Goal: Information Seeking & Learning: Learn about a topic

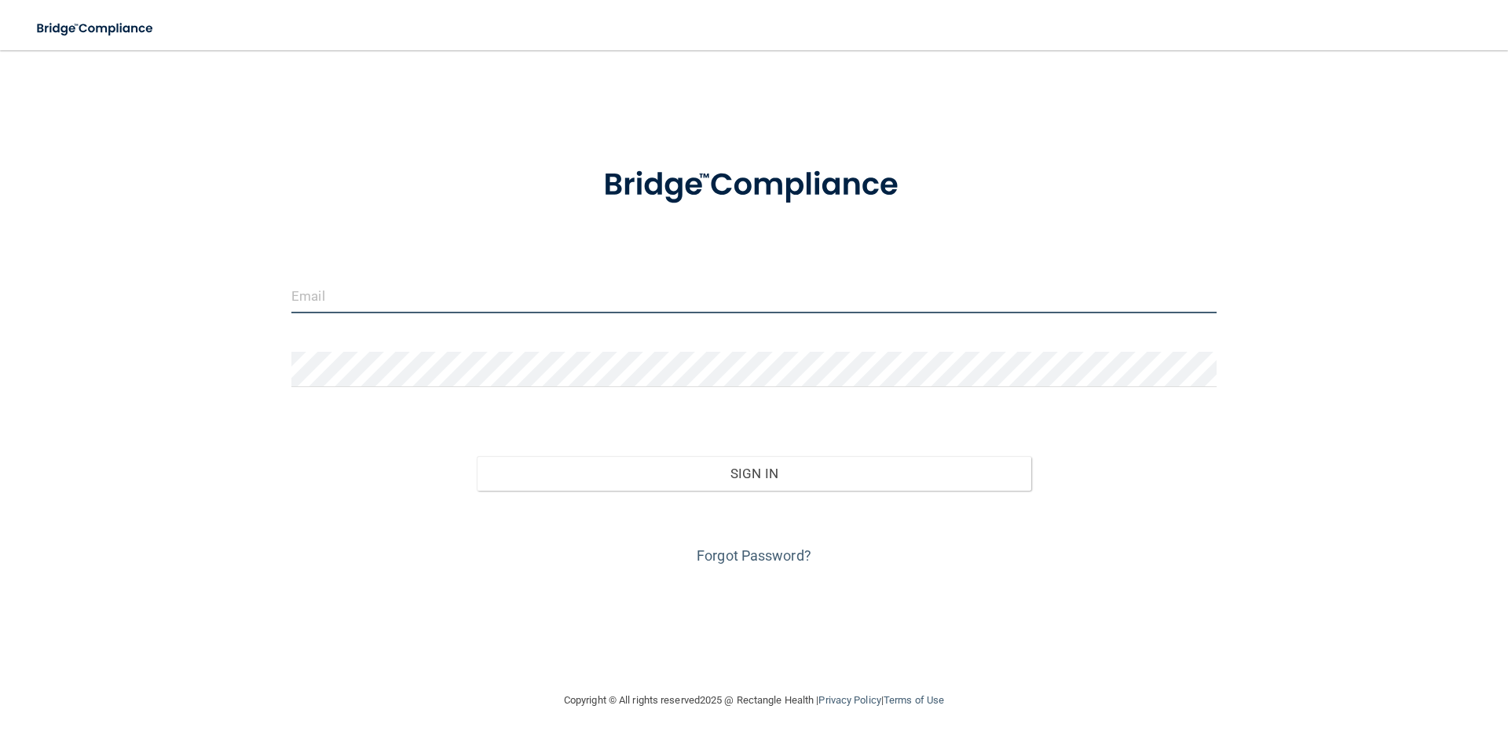
click at [441, 292] on input "email" at bounding box center [753, 295] width 925 height 35
type input "[EMAIL_ADDRESS][DOMAIN_NAME]"
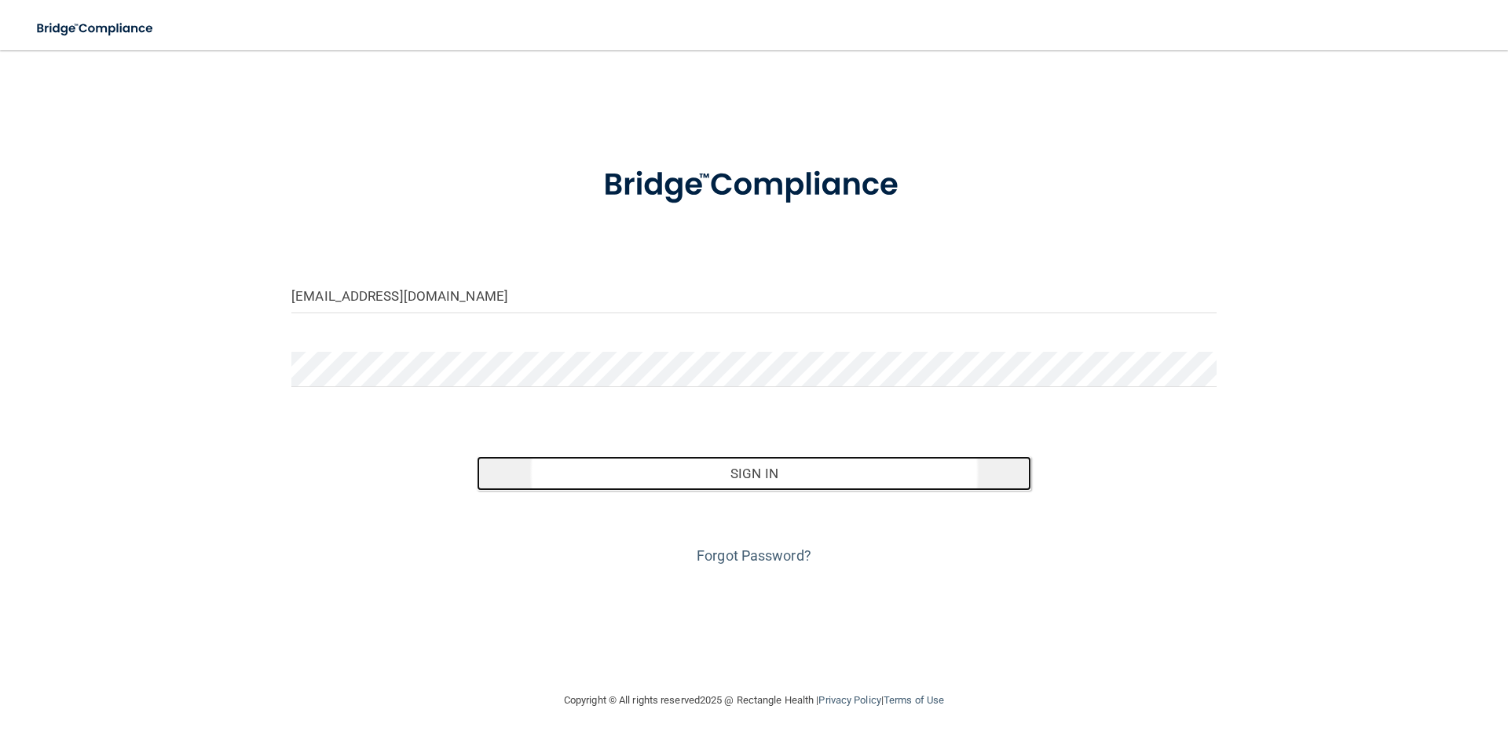
click at [818, 471] on button "Sign In" at bounding box center [754, 473] width 555 height 35
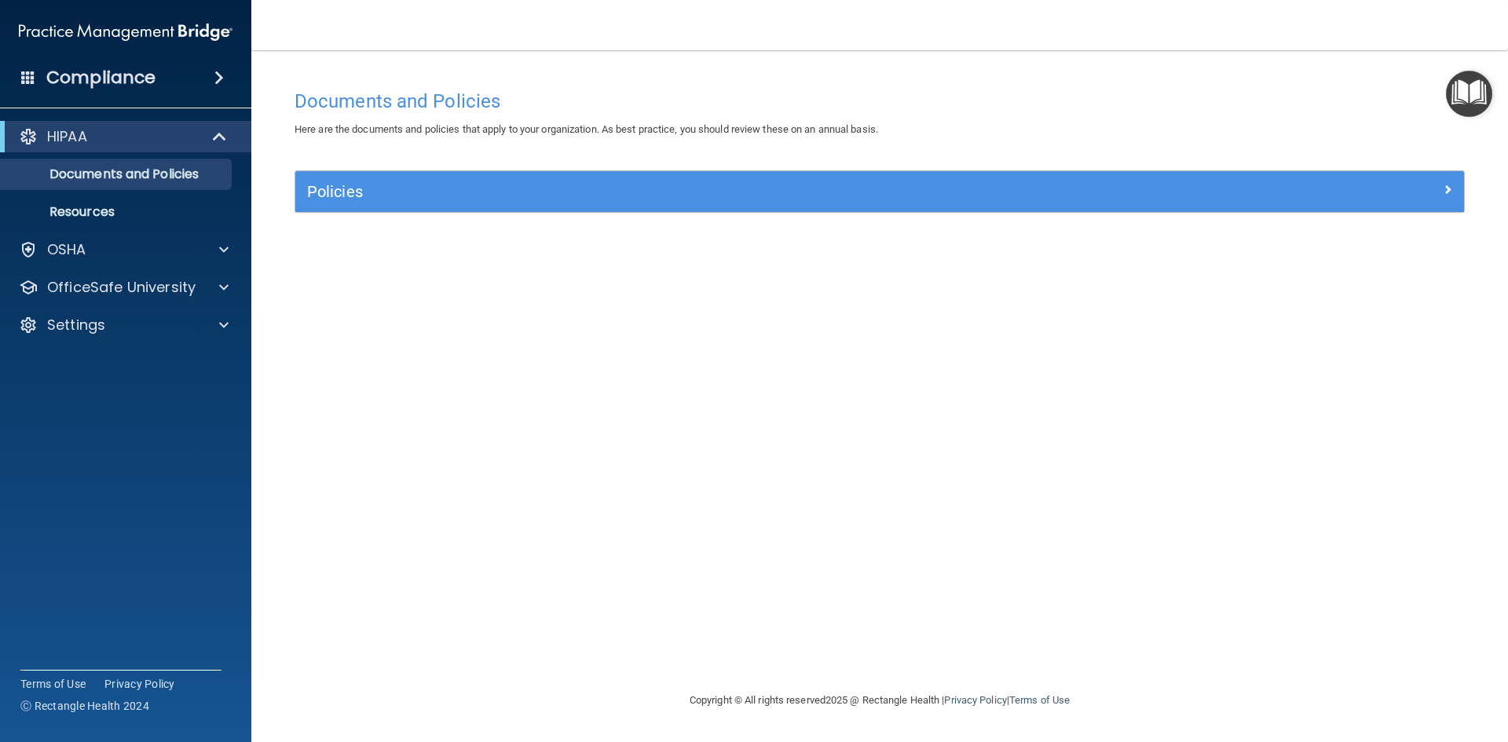
click at [1468, 97] on img "Open Resource Center" at bounding box center [1469, 94] width 46 height 46
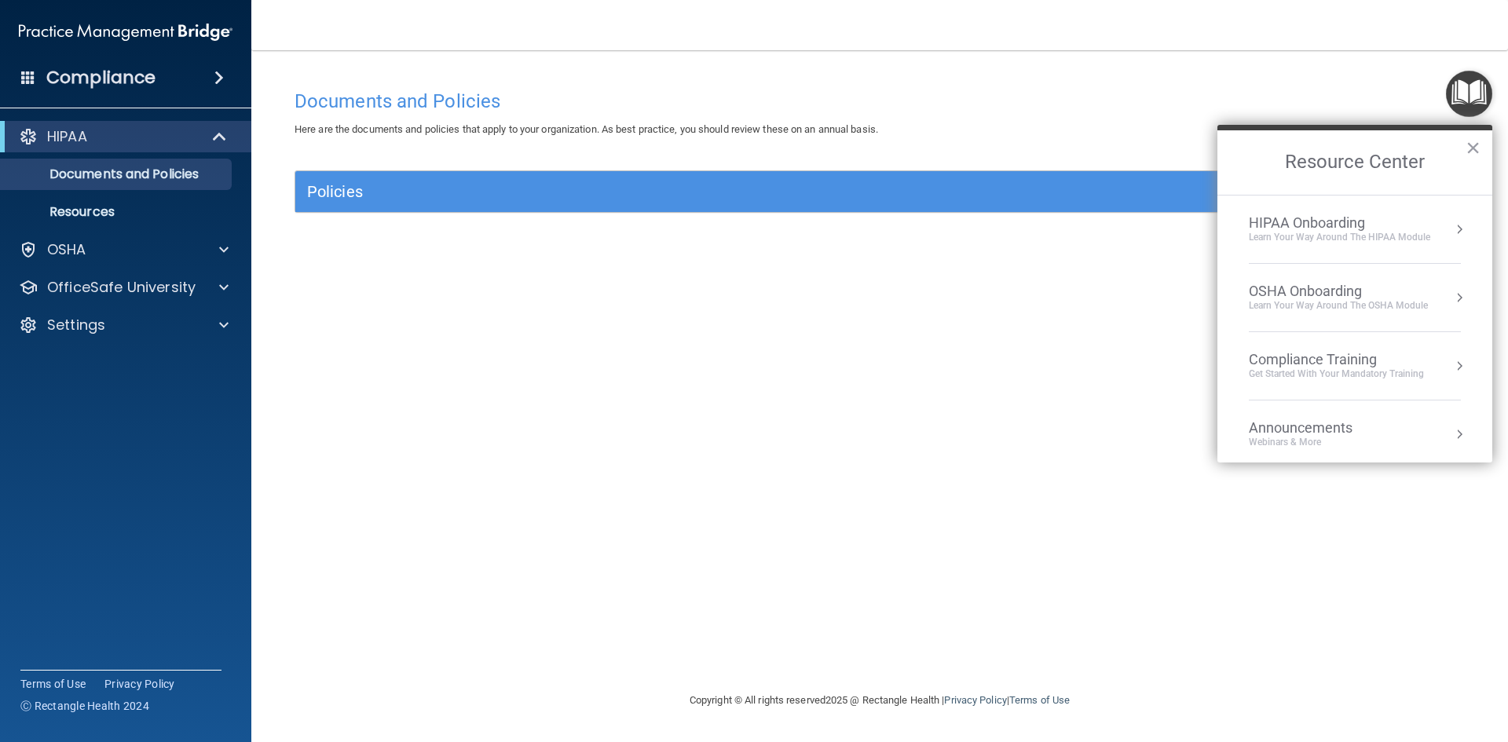
click at [1451, 229] on button "Resource Center" at bounding box center [1459, 229] width 16 height 16
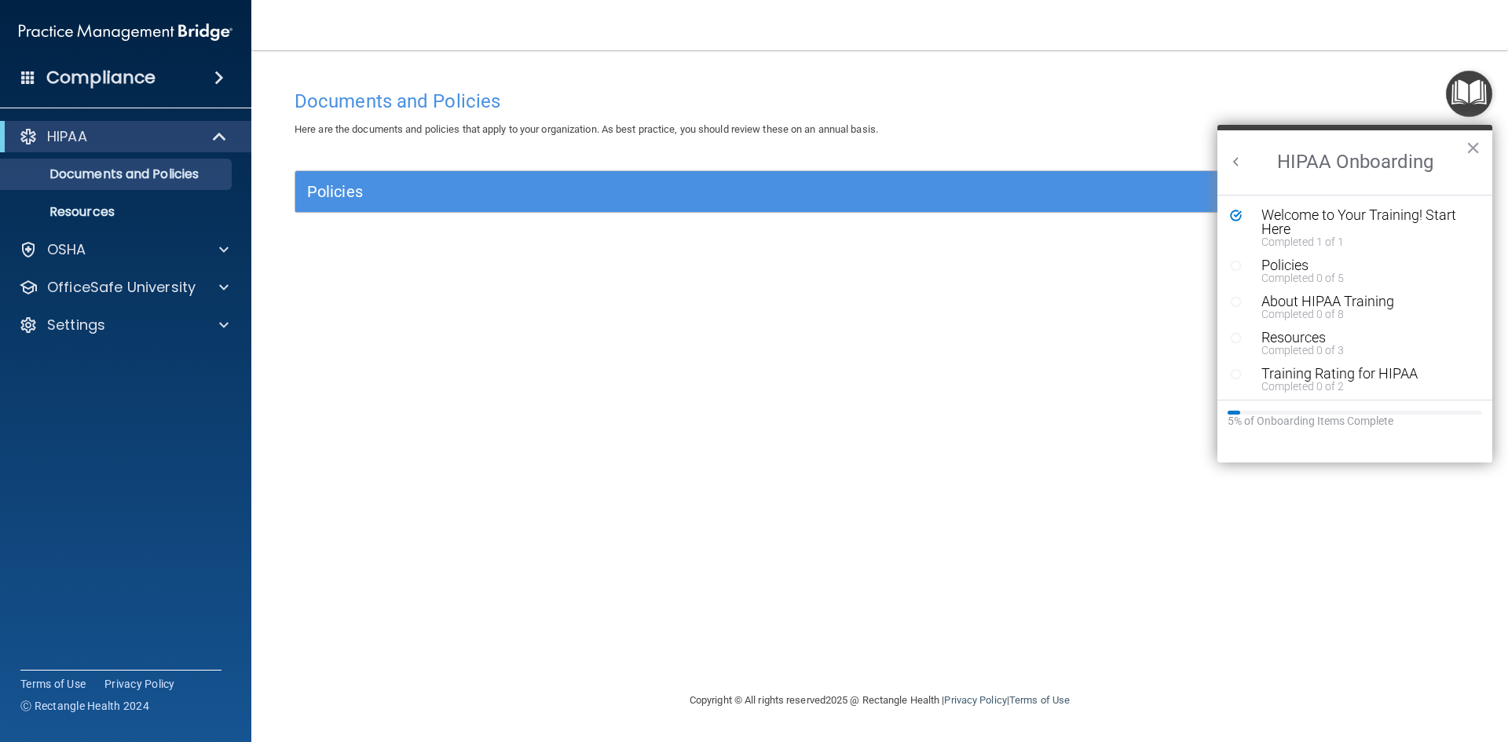
click at [1122, 327] on div "Documents and Policies Here are the documents and policies that apply to your o…" at bounding box center [880, 386] width 1194 height 609
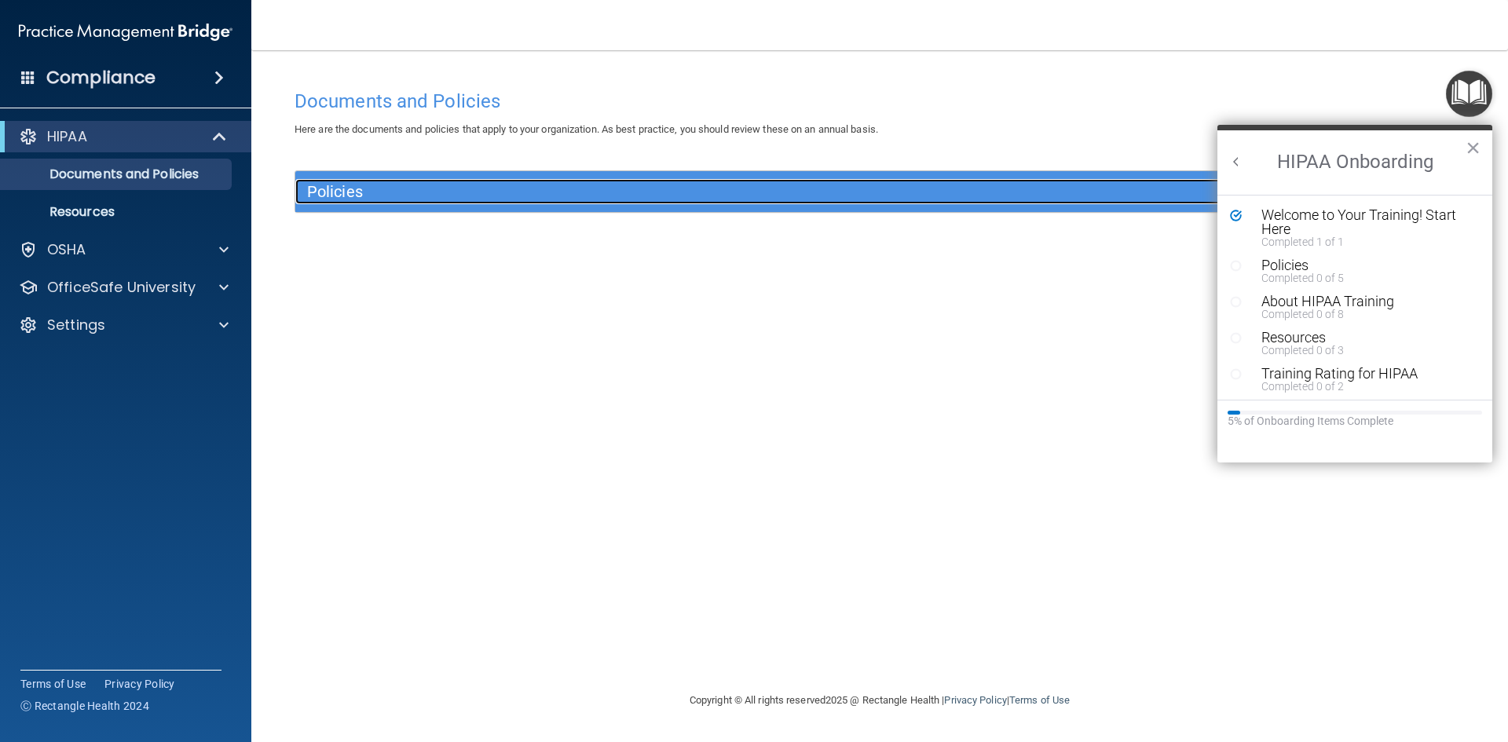
click at [438, 189] on h5 "Policies" at bounding box center [733, 191] width 853 height 17
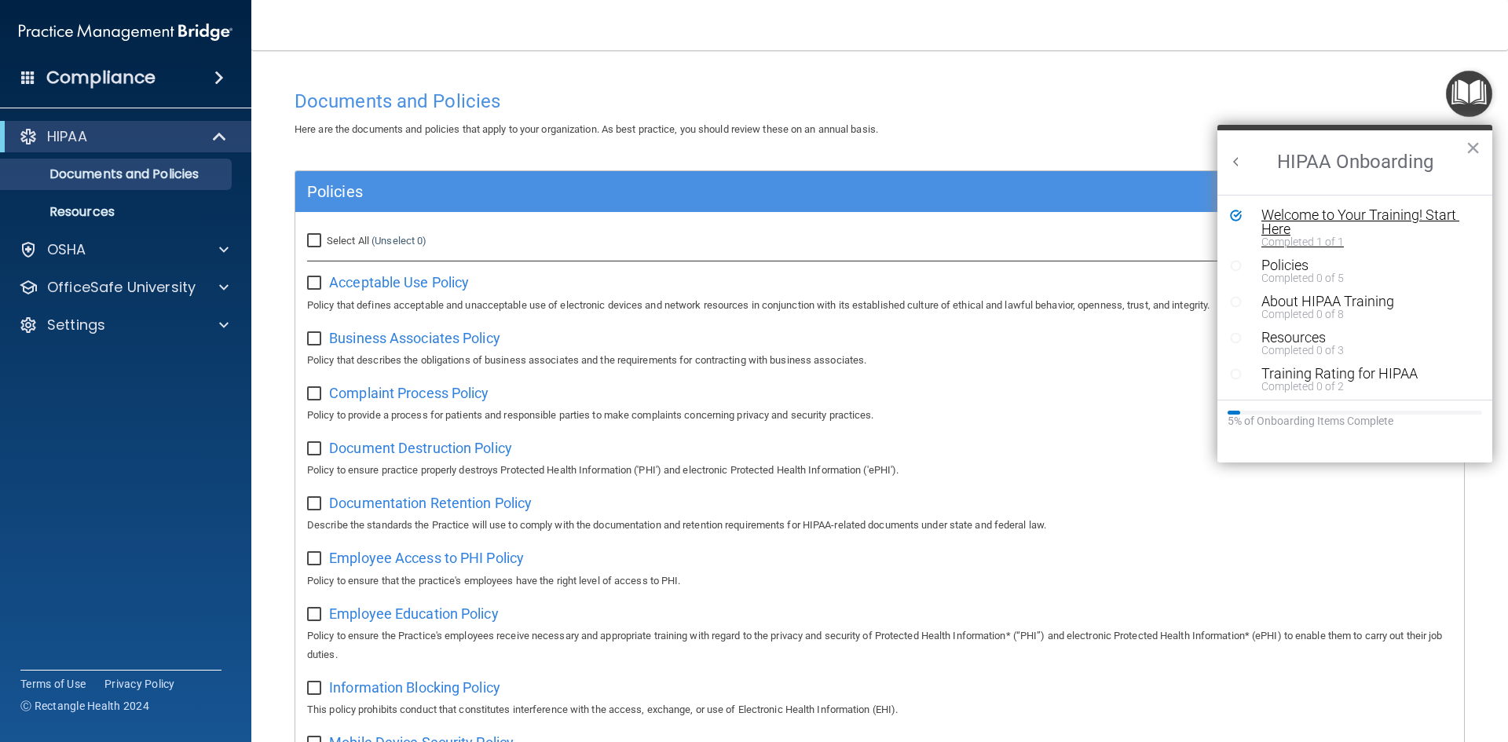
click at [1333, 211] on div "Welcome to Your Training! Start Here" at bounding box center [1360, 222] width 199 height 28
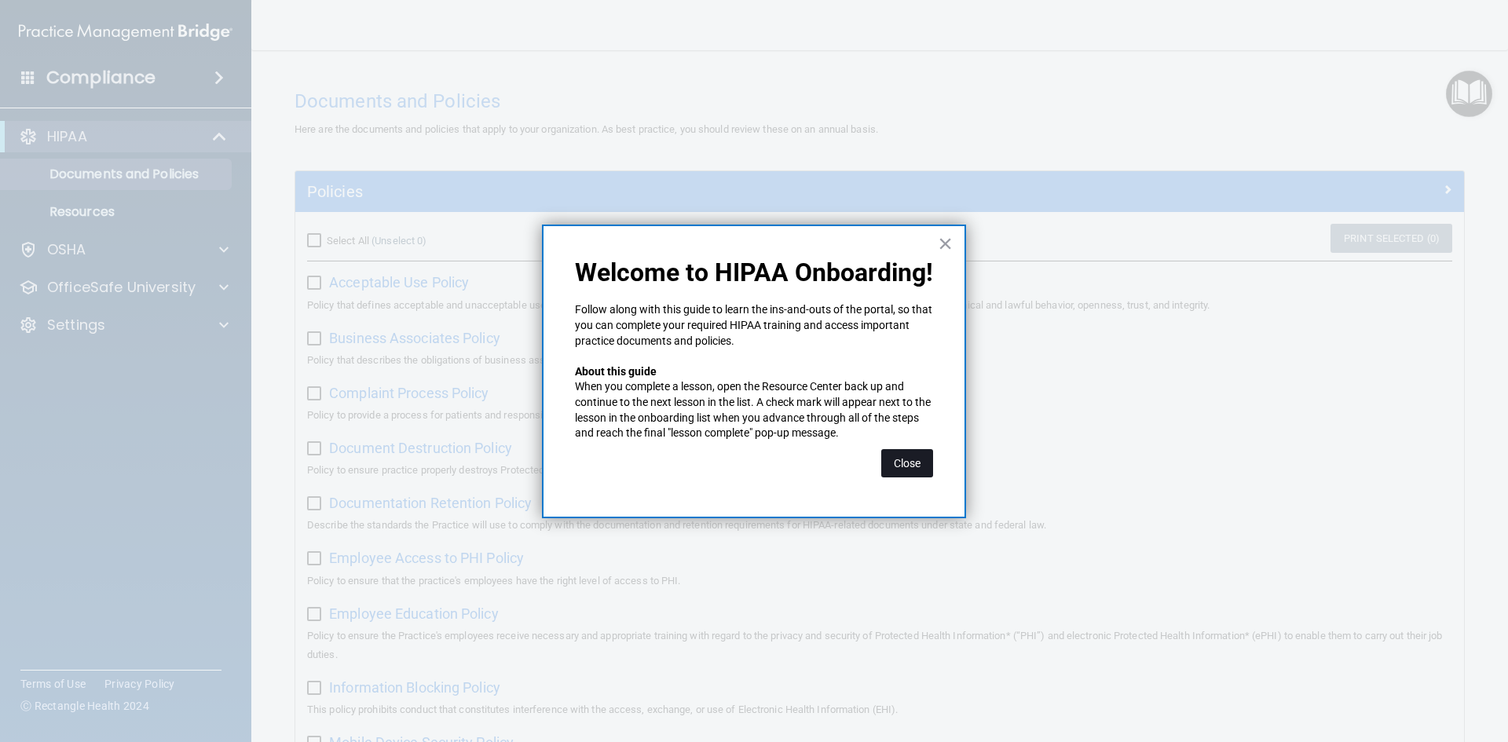
click at [913, 461] on button "Close" at bounding box center [907, 463] width 52 height 28
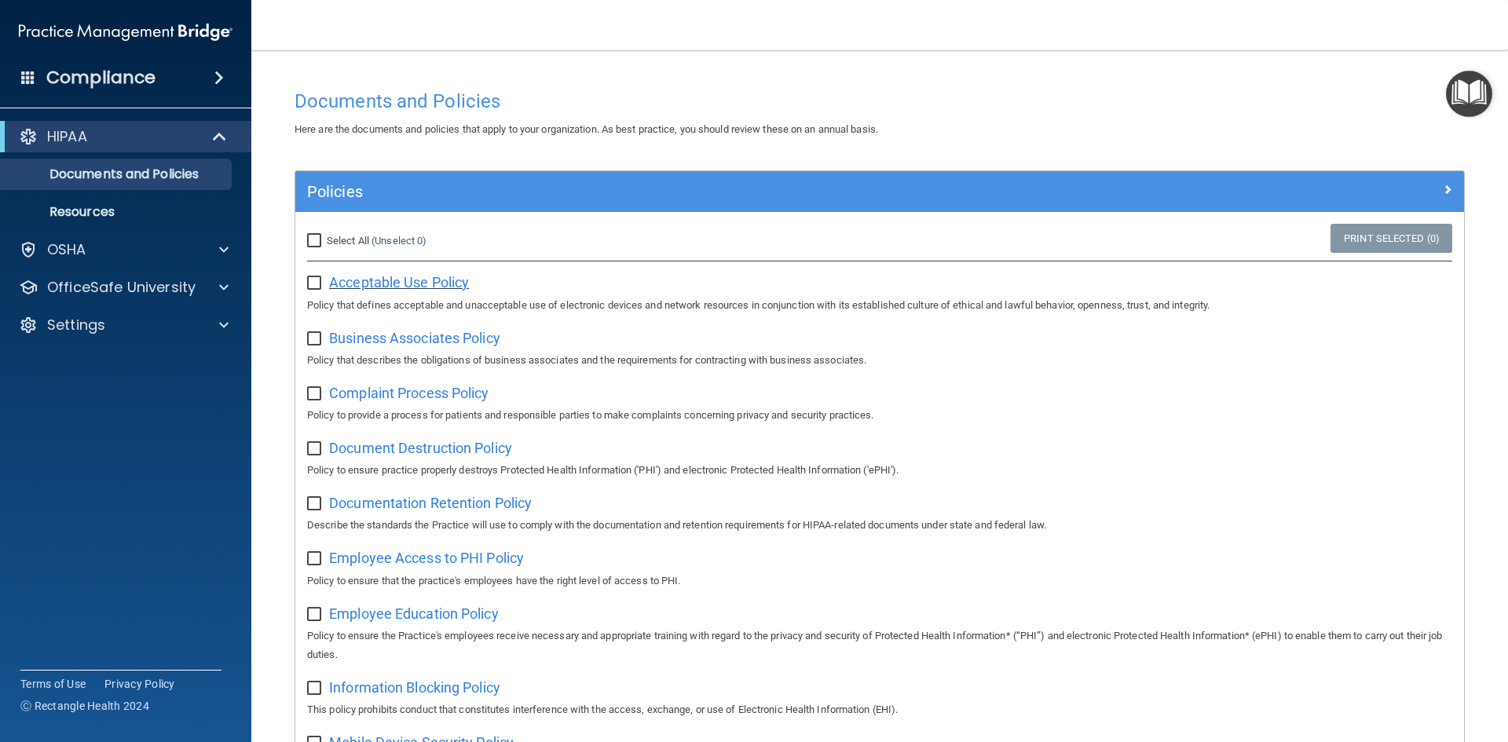
click at [363, 276] on span "Acceptable Use Policy" at bounding box center [399, 282] width 140 height 16
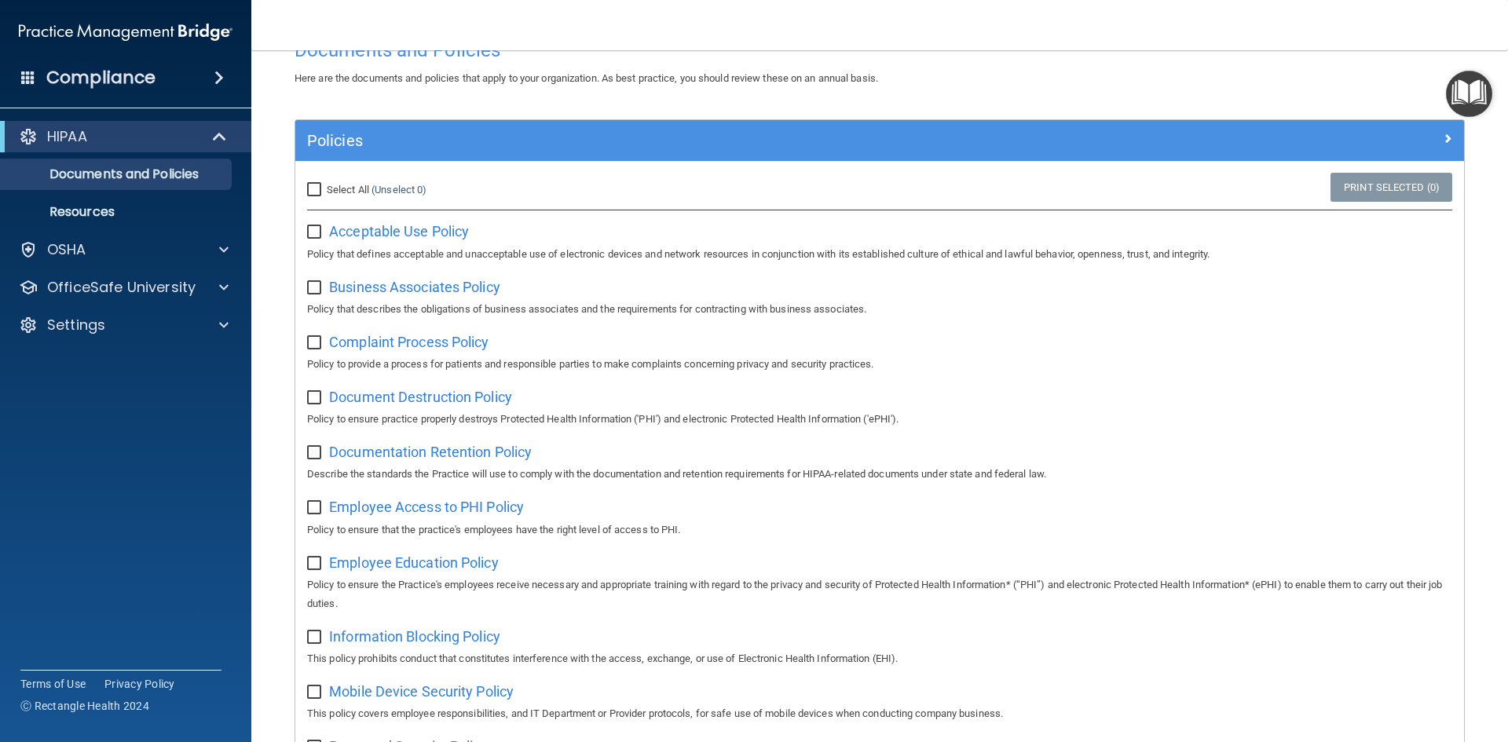
scroll to position [79, 0]
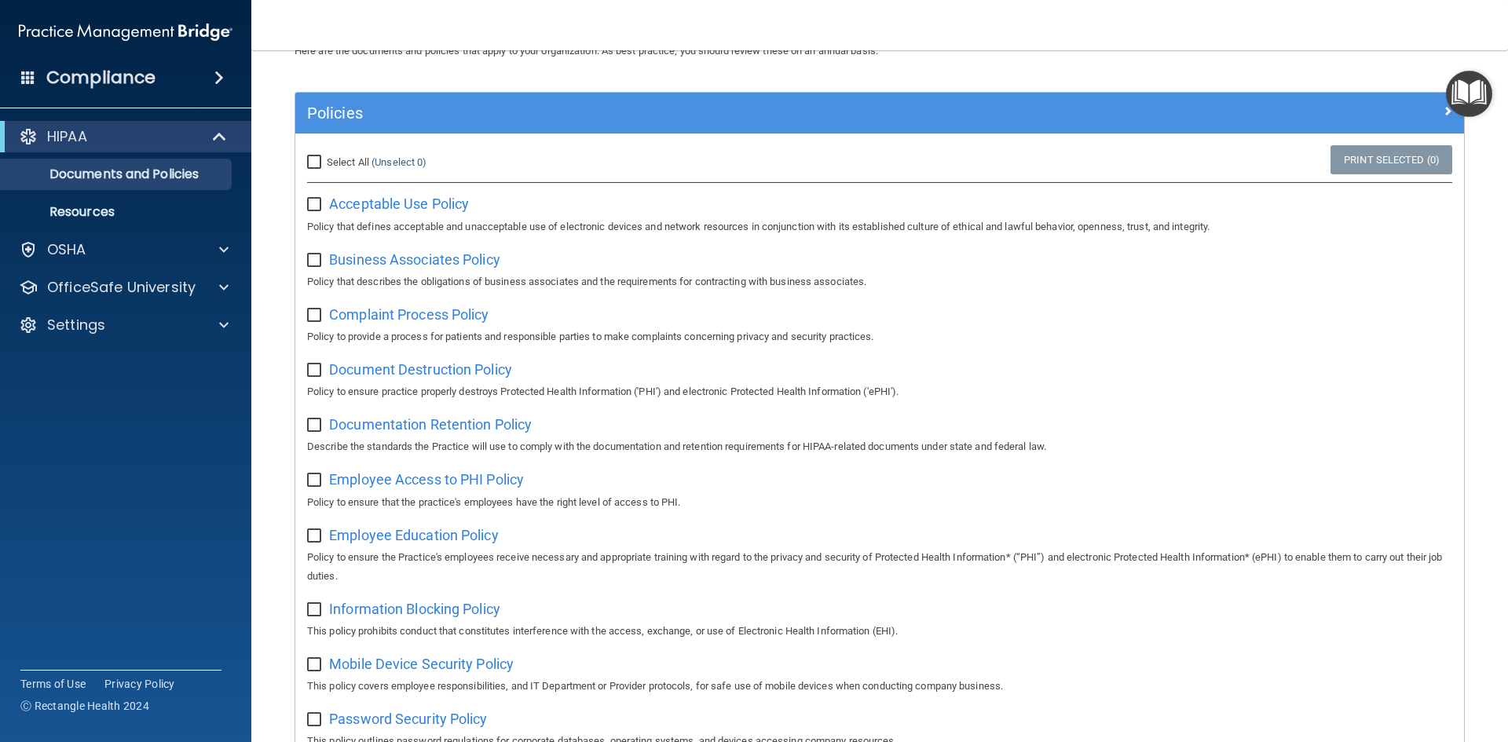
click at [316, 158] on input "Select All (Unselect 0) Unselect All" at bounding box center [316, 162] width 18 height 13
checkbox input "true"
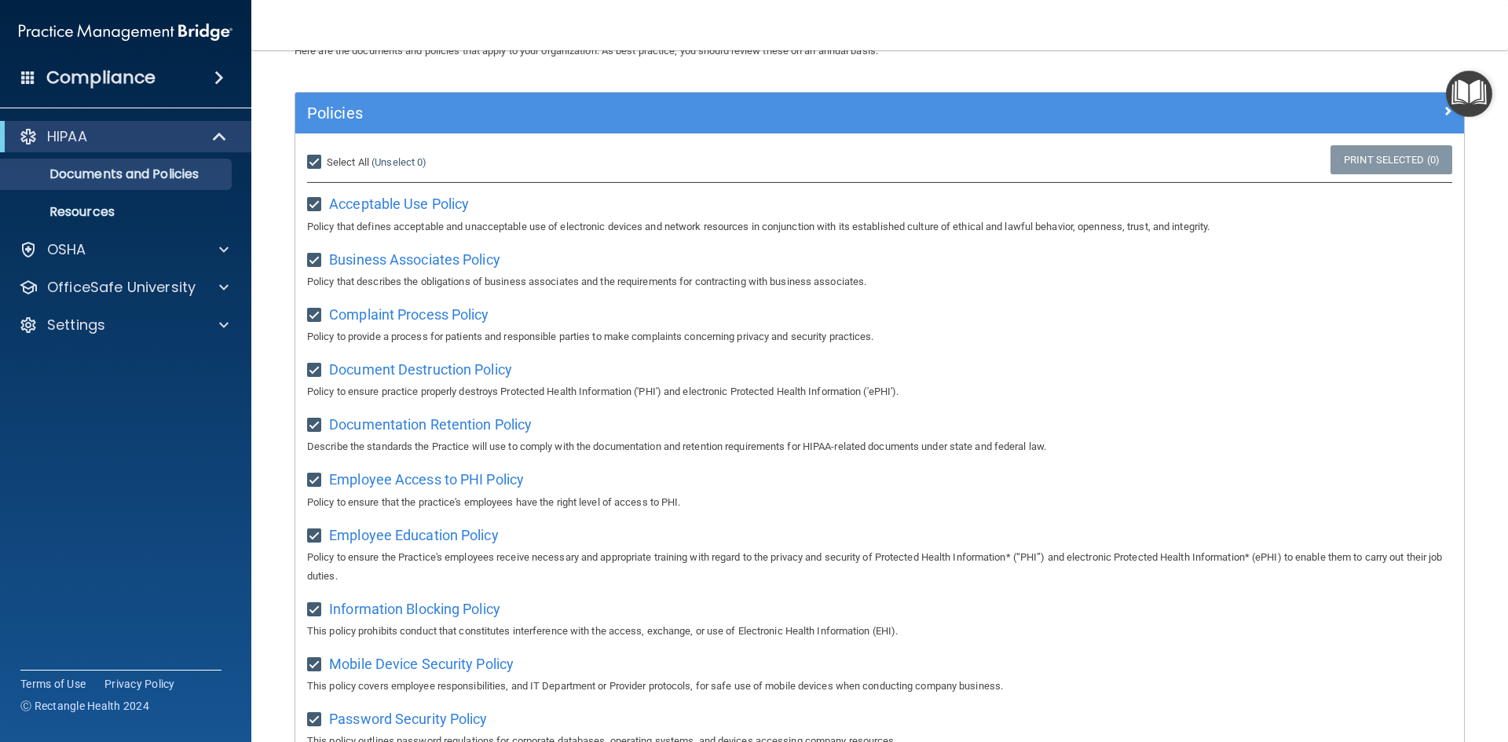
checkbox input "true"
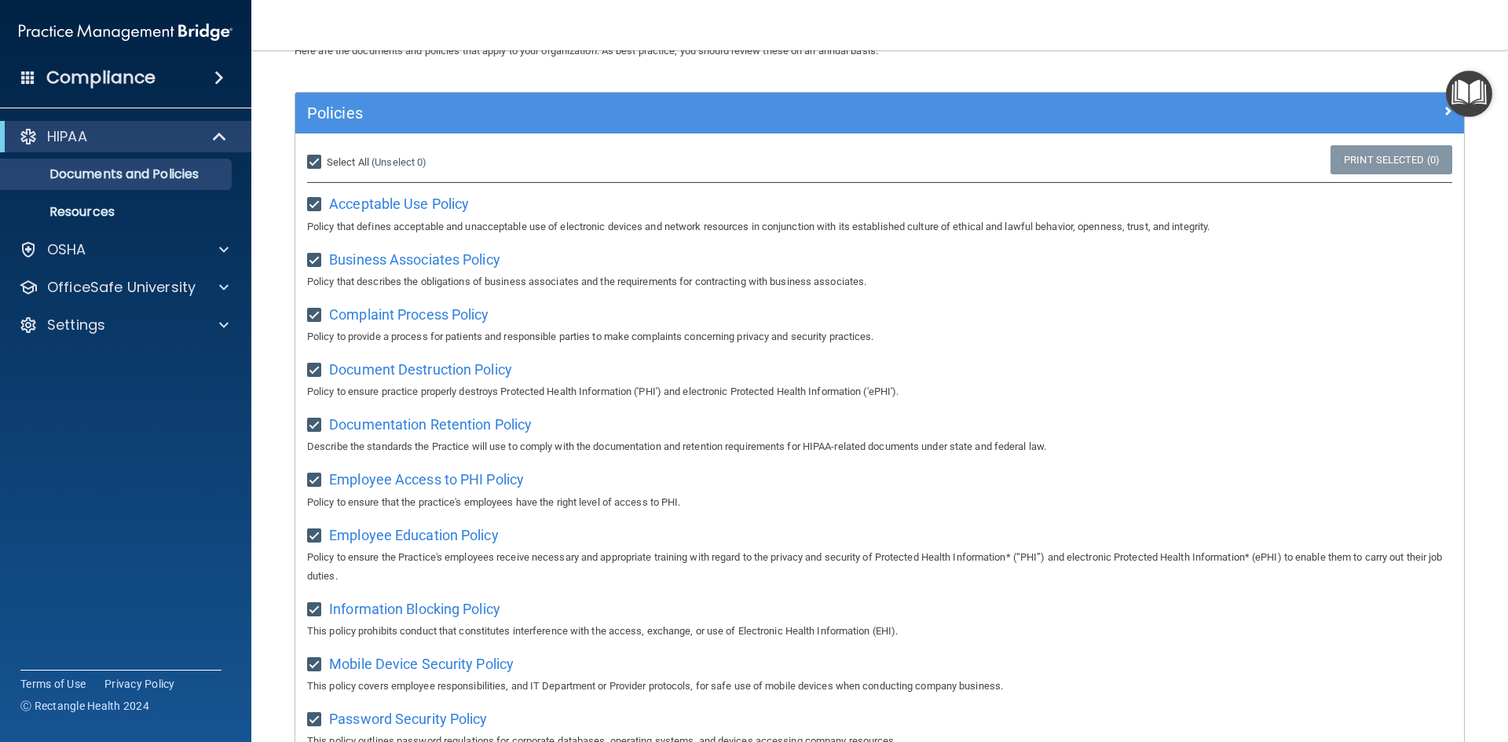
checkbox input "true"
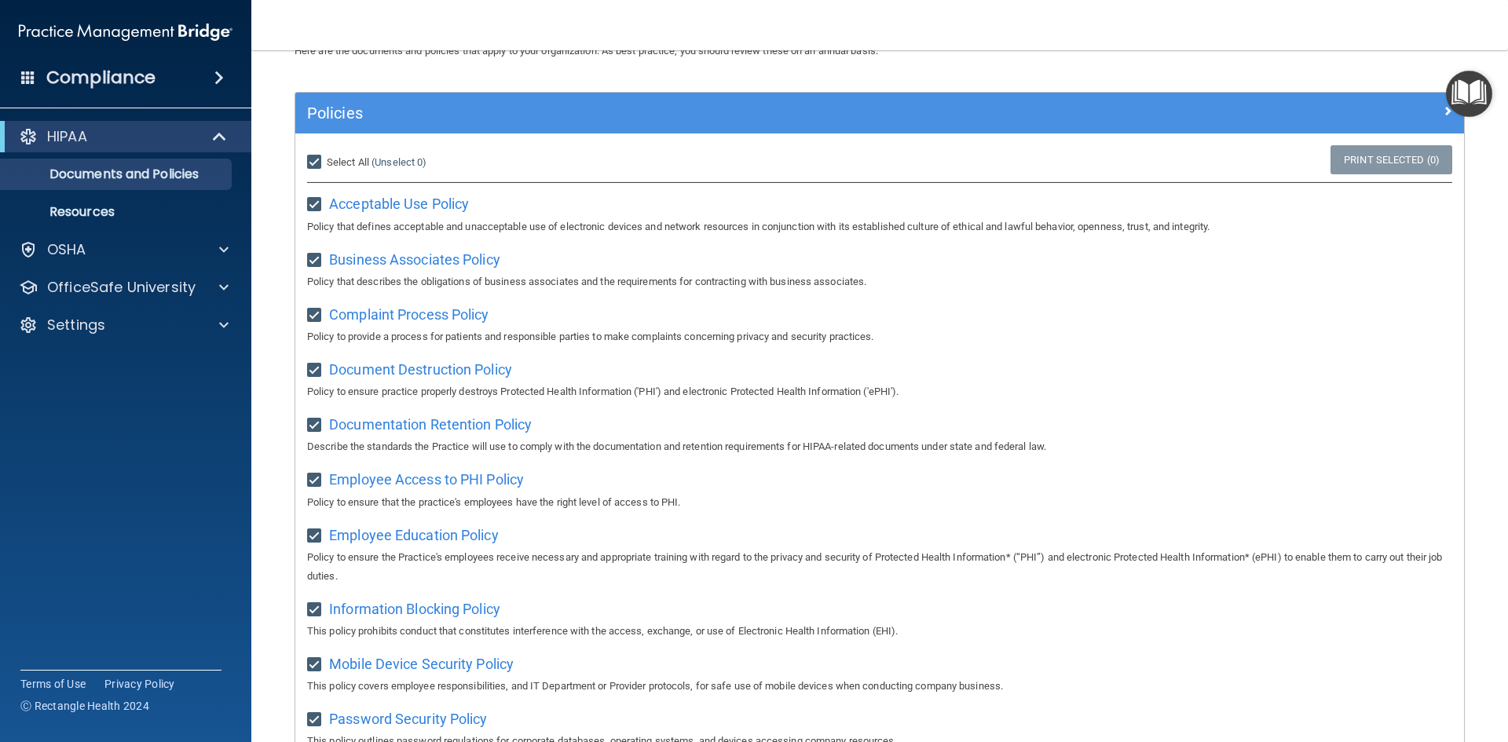
checkbox input "true"
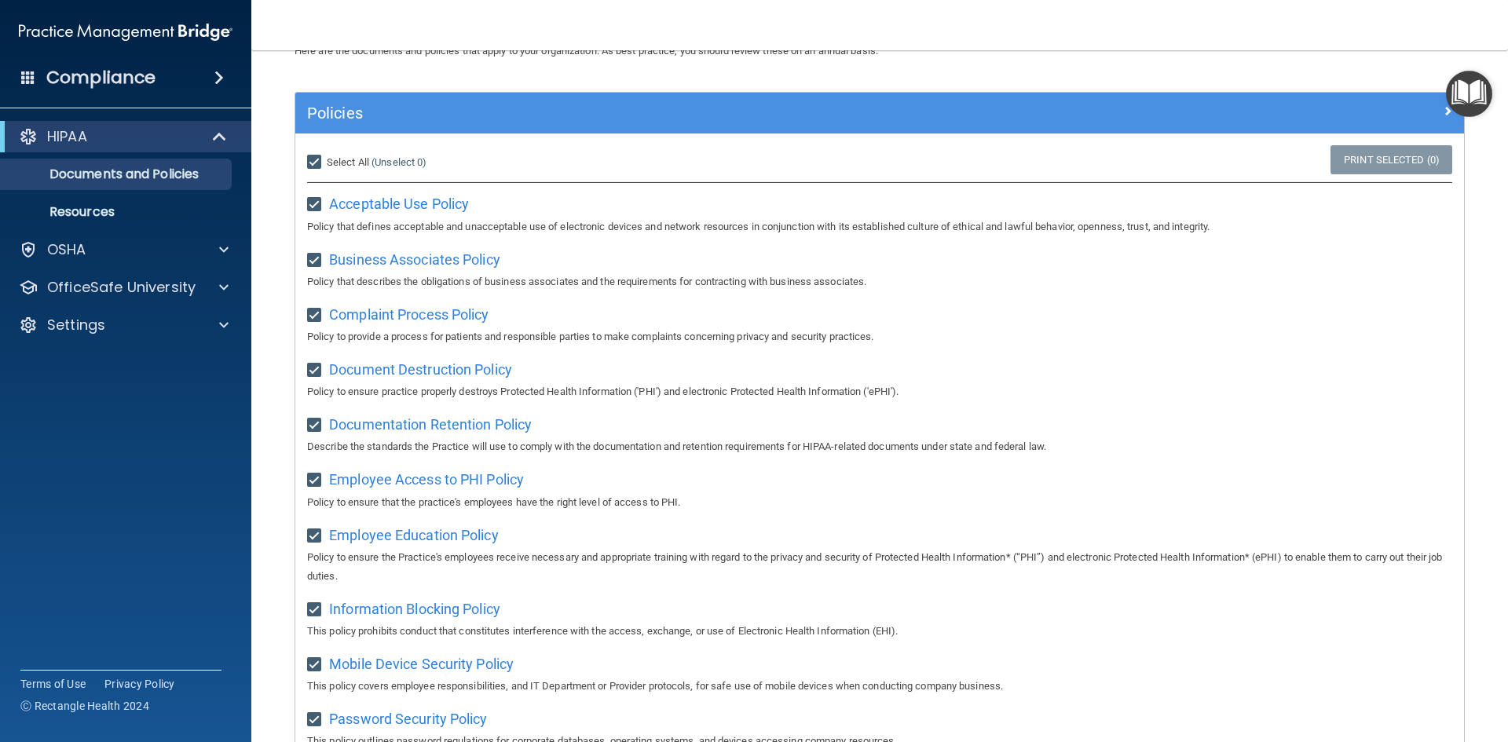
checkbox input "true"
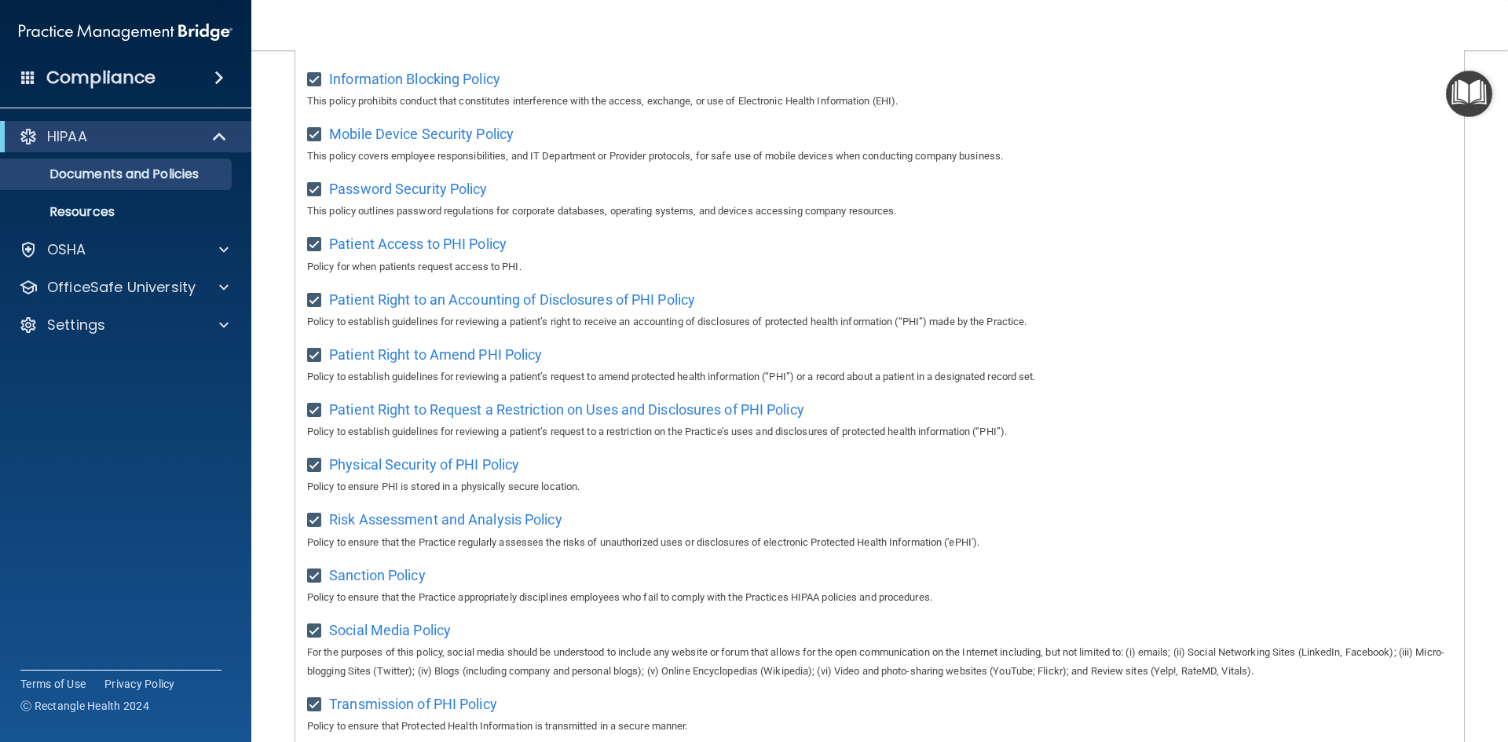
scroll to position [833, 0]
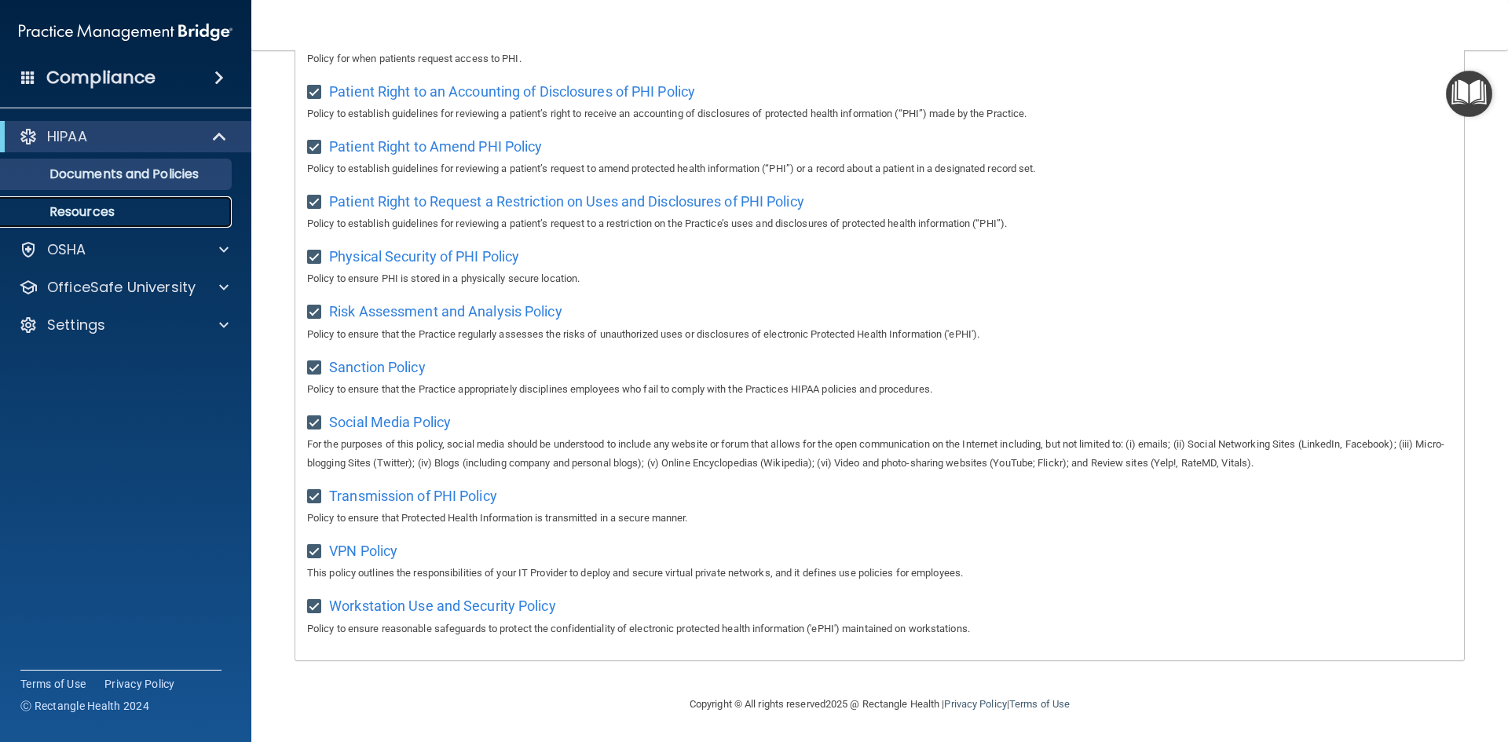
click at [96, 201] on link "Resources" at bounding box center [107, 211] width 247 height 31
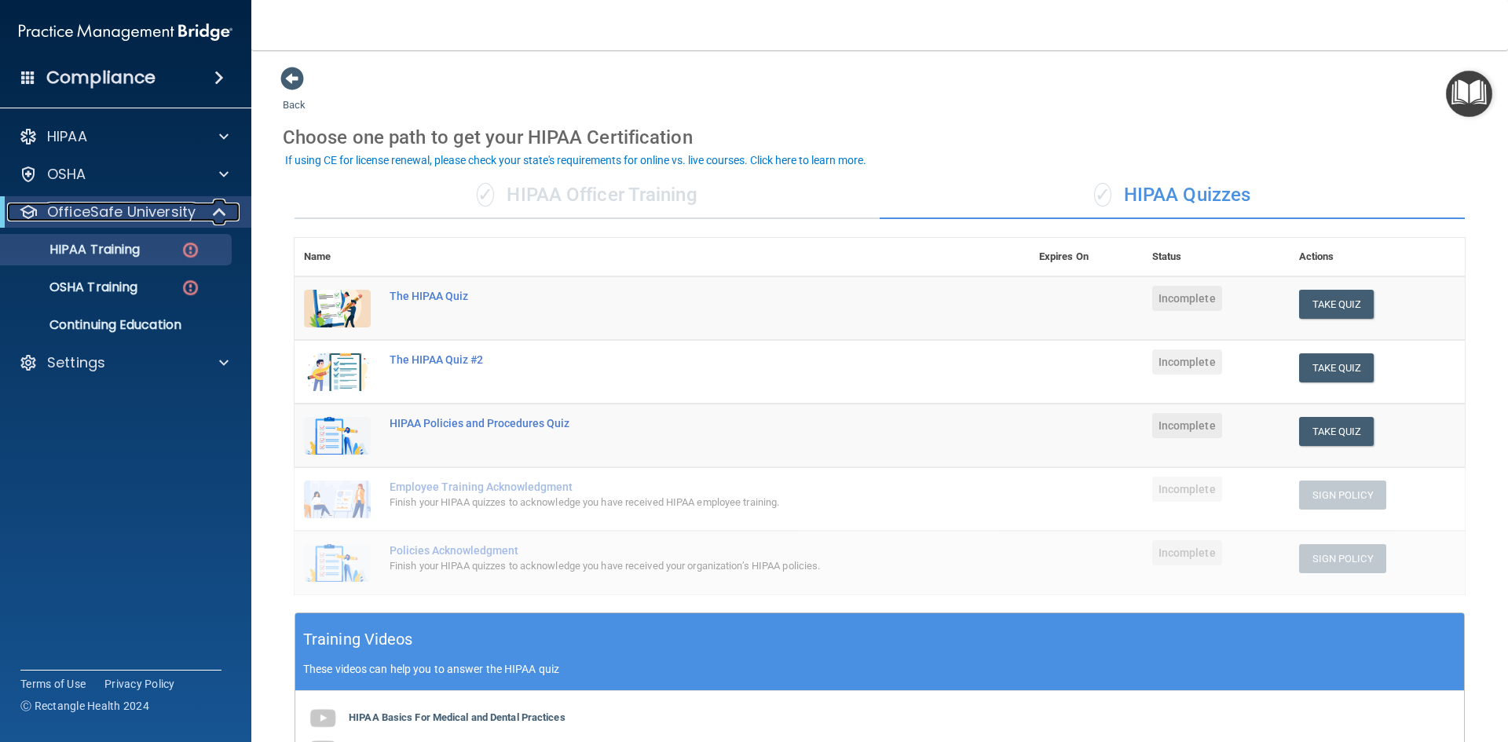
click at [215, 209] on span at bounding box center [220, 212] width 13 height 19
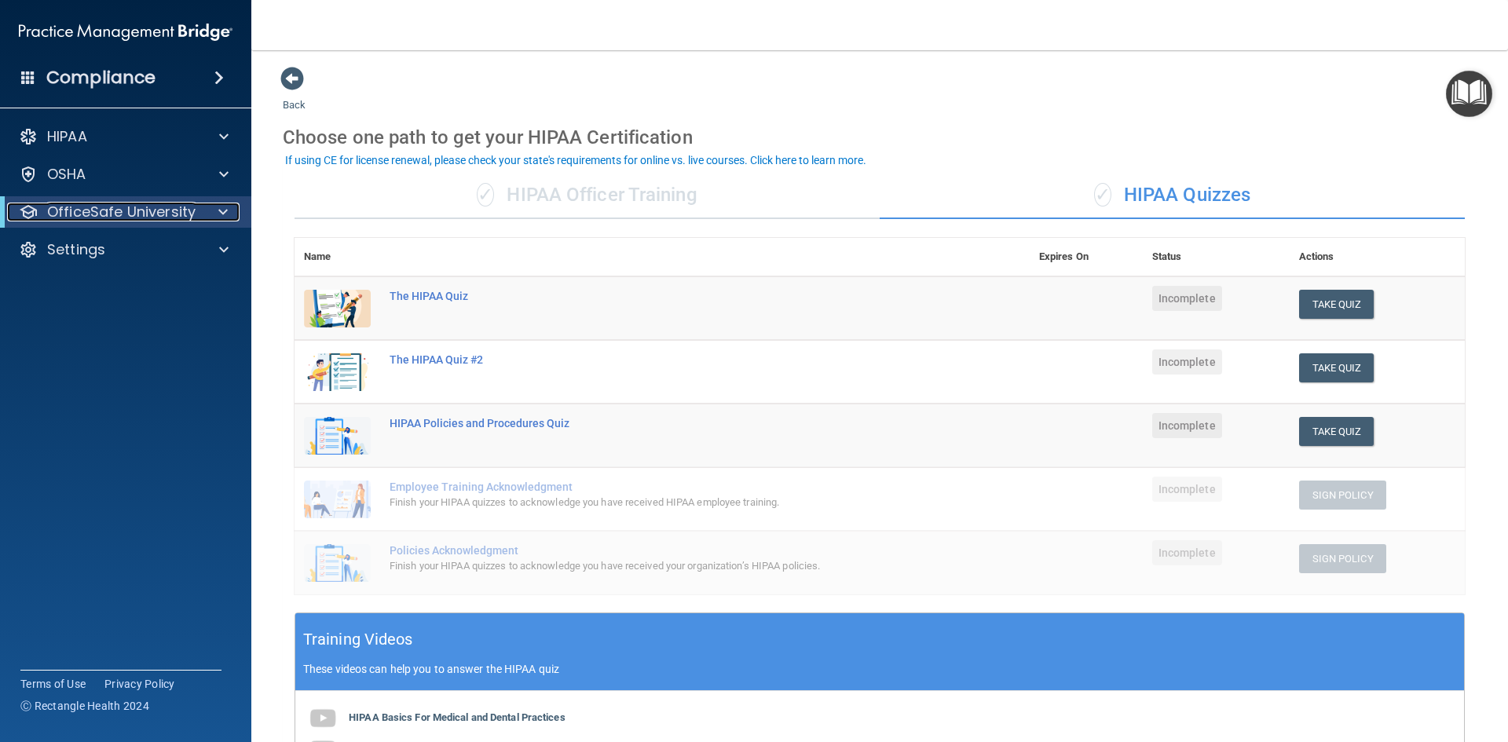
click at [227, 212] on span at bounding box center [222, 212] width 9 height 19
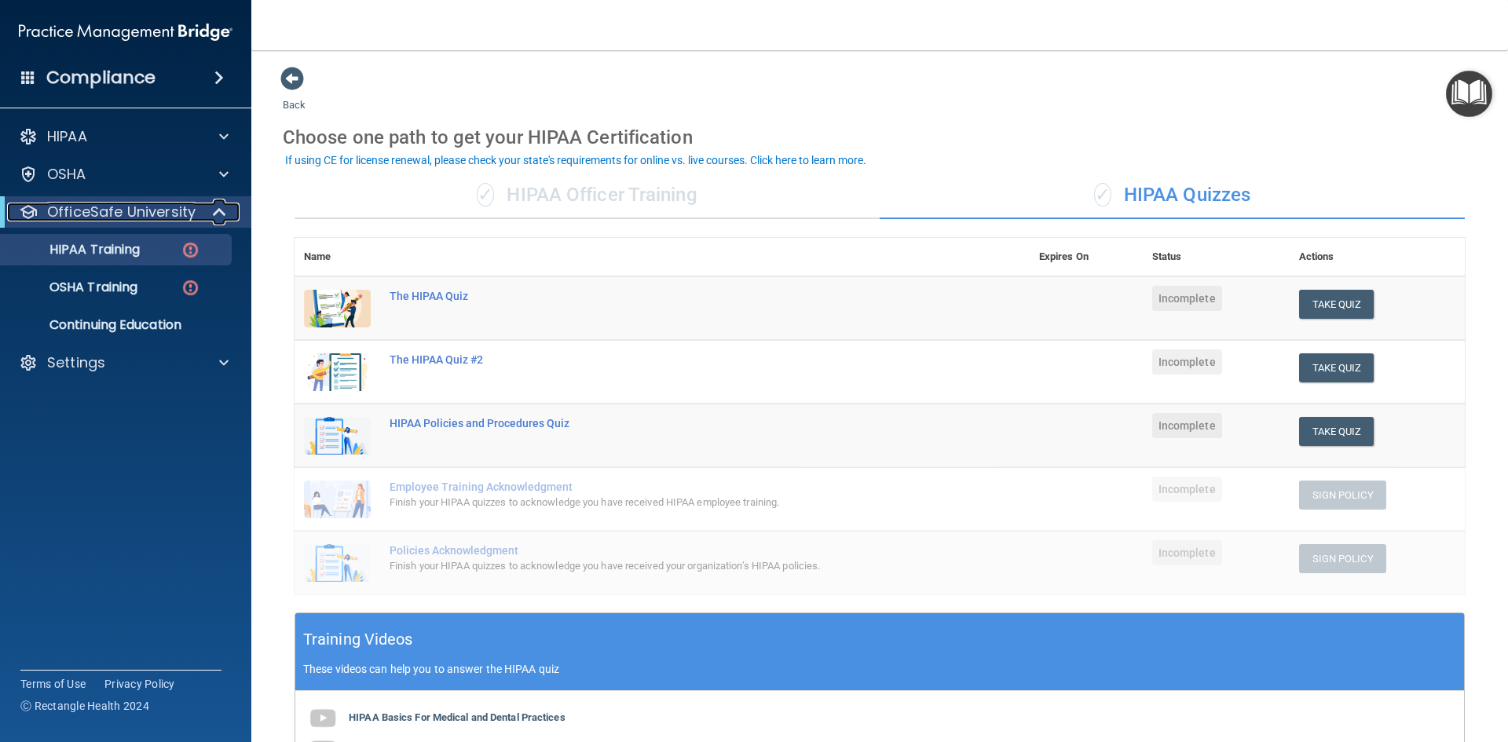
click at [221, 205] on span at bounding box center [220, 212] width 13 height 19
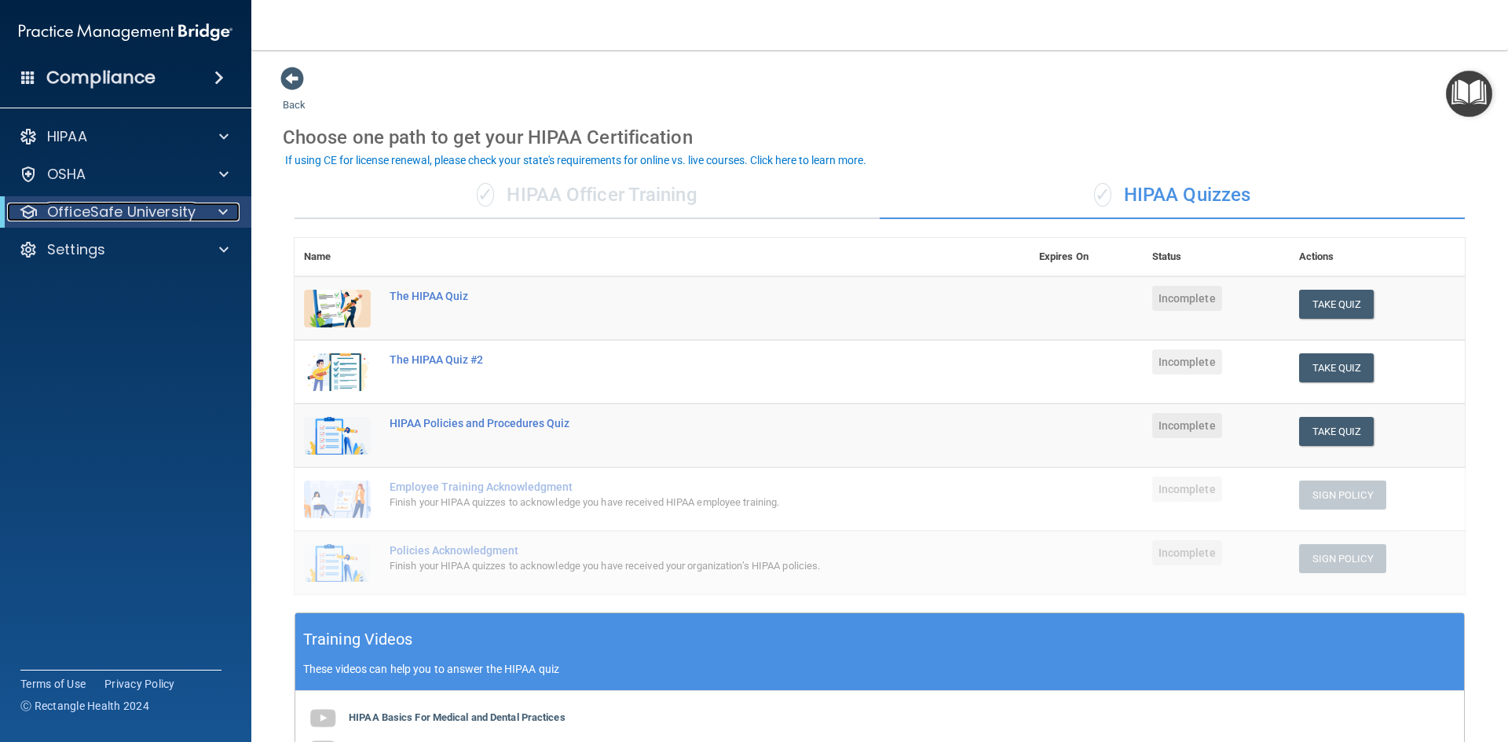
click at [222, 208] on span at bounding box center [222, 212] width 9 height 19
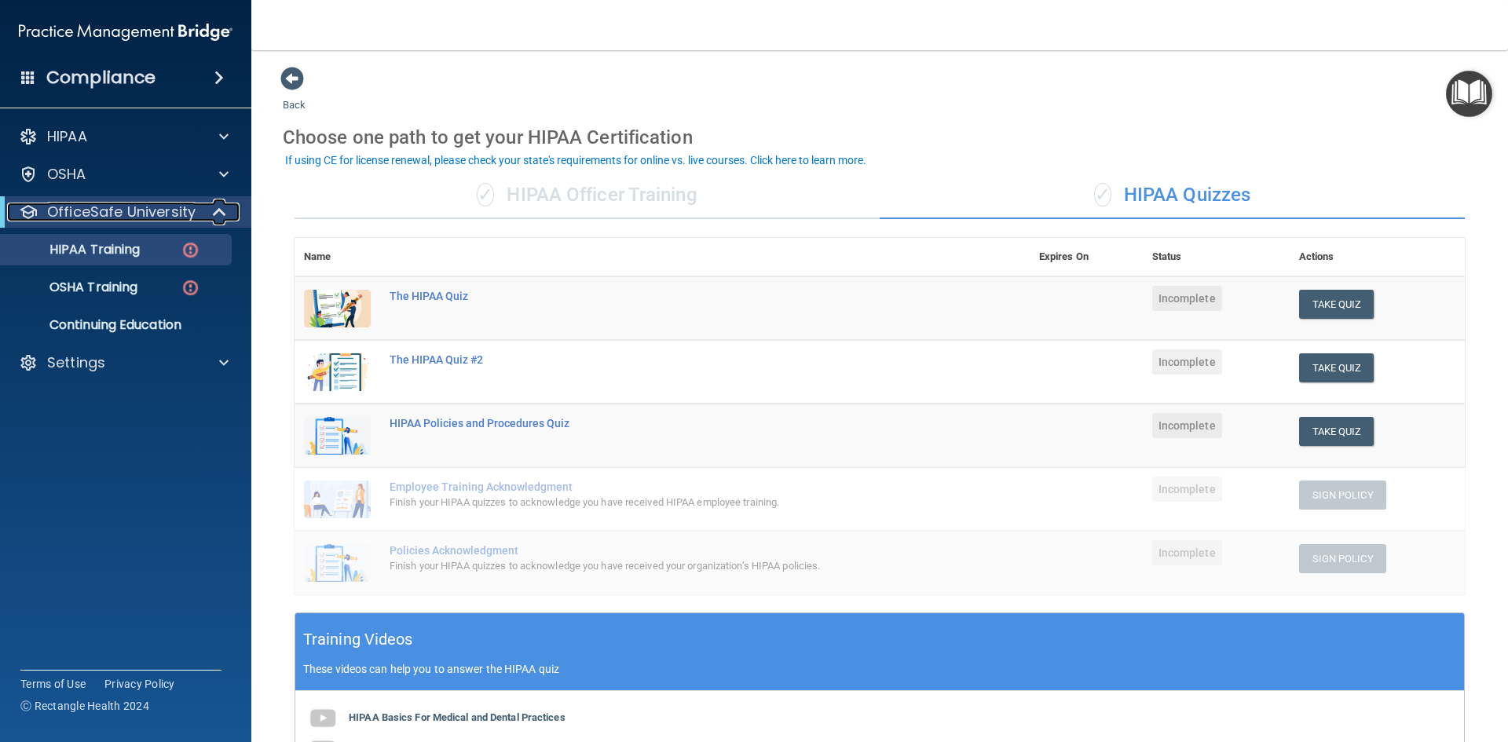
click at [221, 207] on span at bounding box center [220, 212] width 13 height 19
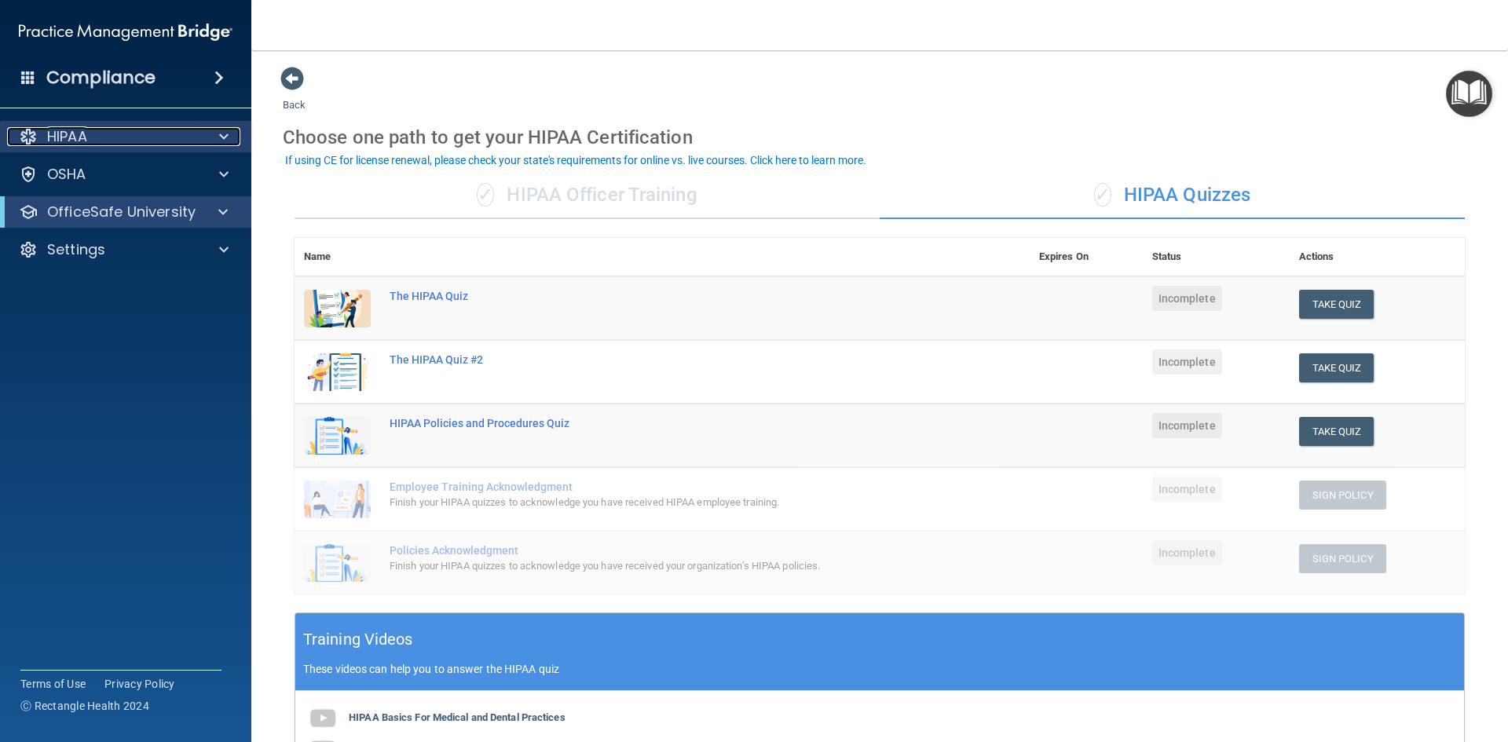
click at [90, 135] on div "HIPAA" at bounding box center [104, 136] width 195 height 19
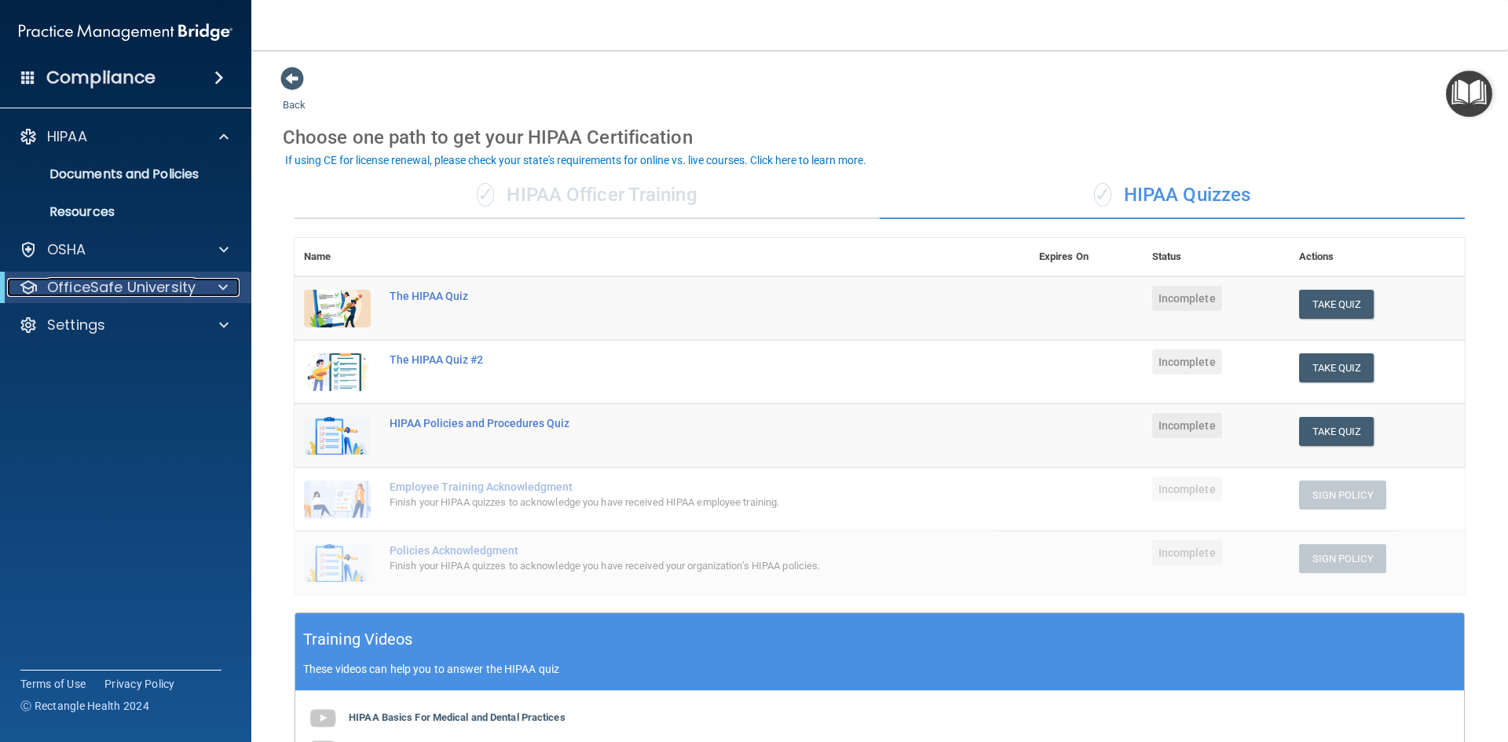
click at [221, 285] on span at bounding box center [222, 287] width 9 height 19
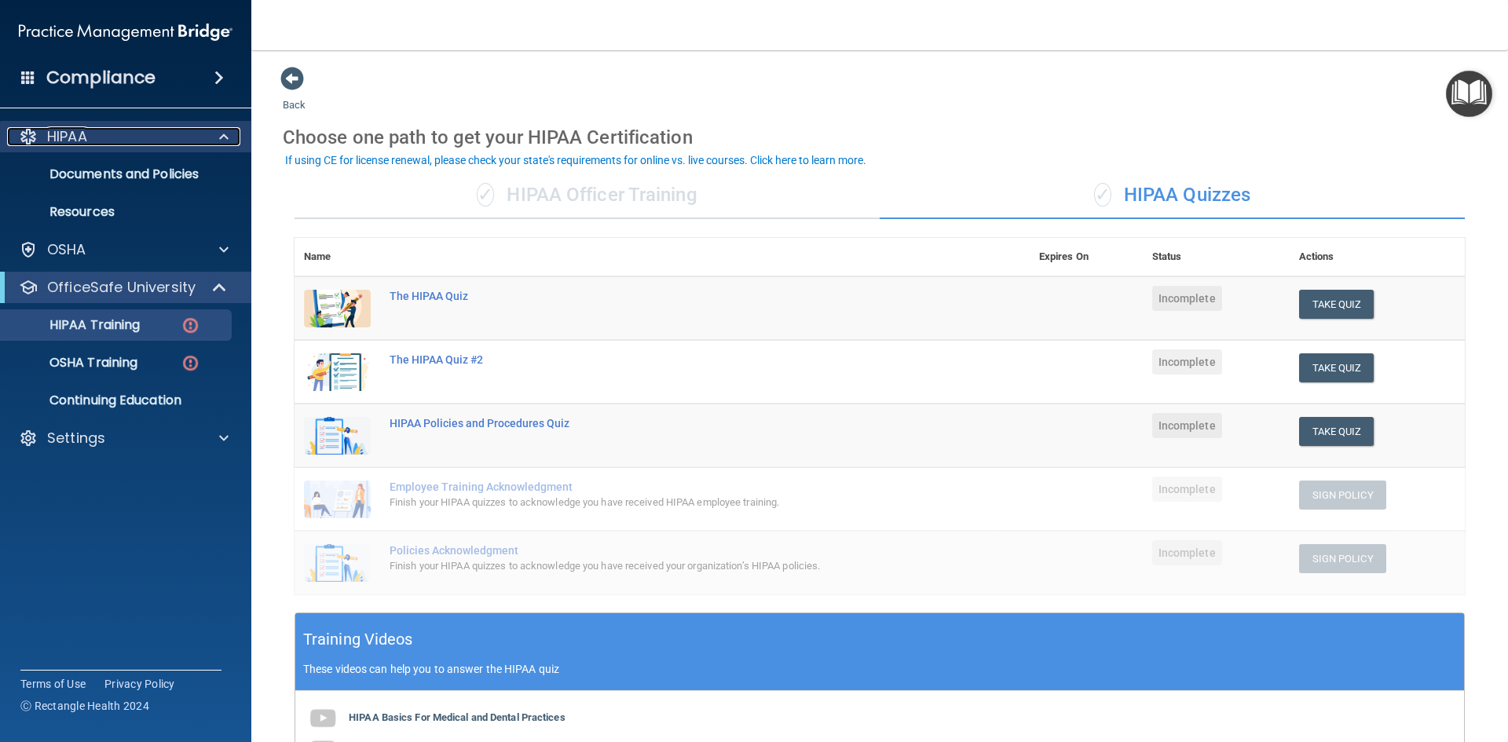
click at [225, 134] on span at bounding box center [223, 136] width 9 height 19
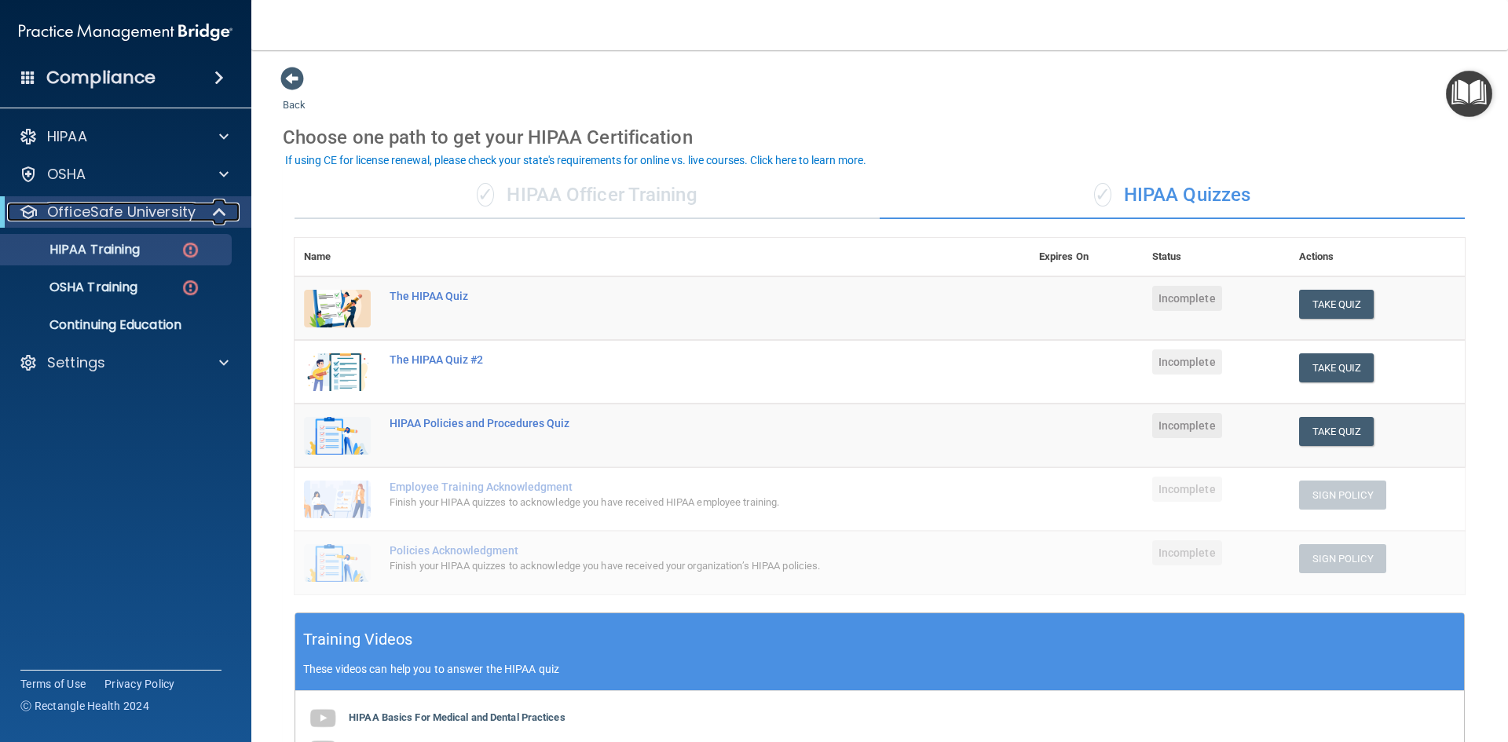
click at [216, 212] on span at bounding box center [220, 212] width 13 height 19
